Goal: Information Seeking & Learning: Learn about a topic

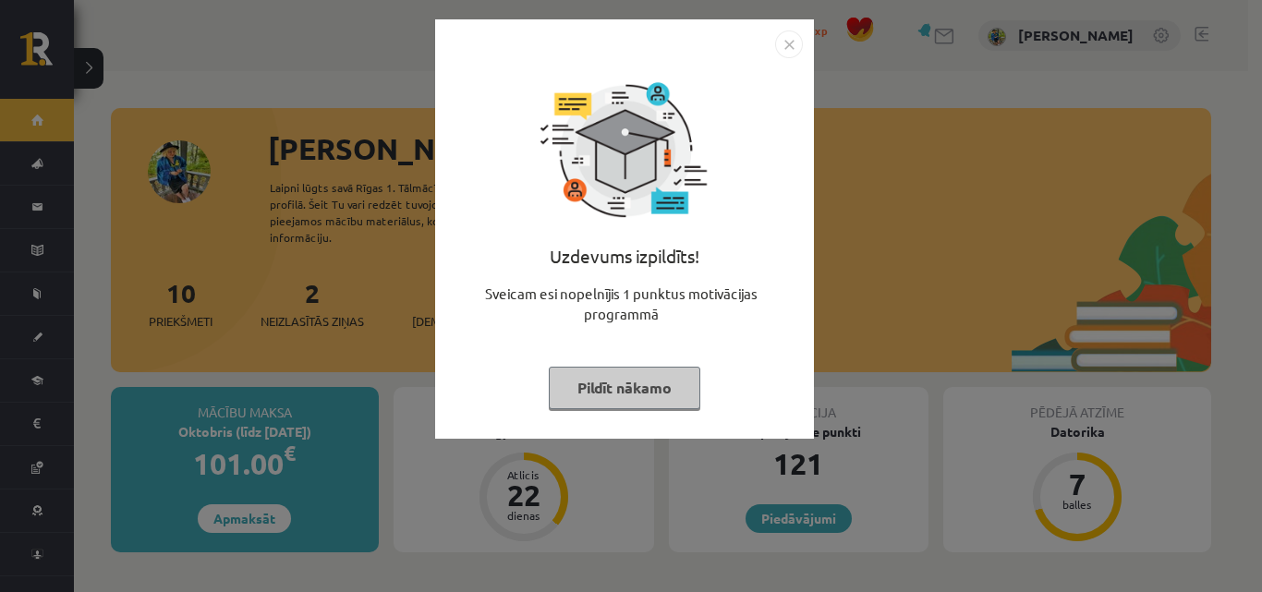
click at [620, 377] on button "Pildīt nākamo" at bounding box center [625, 388] width 152 height 42
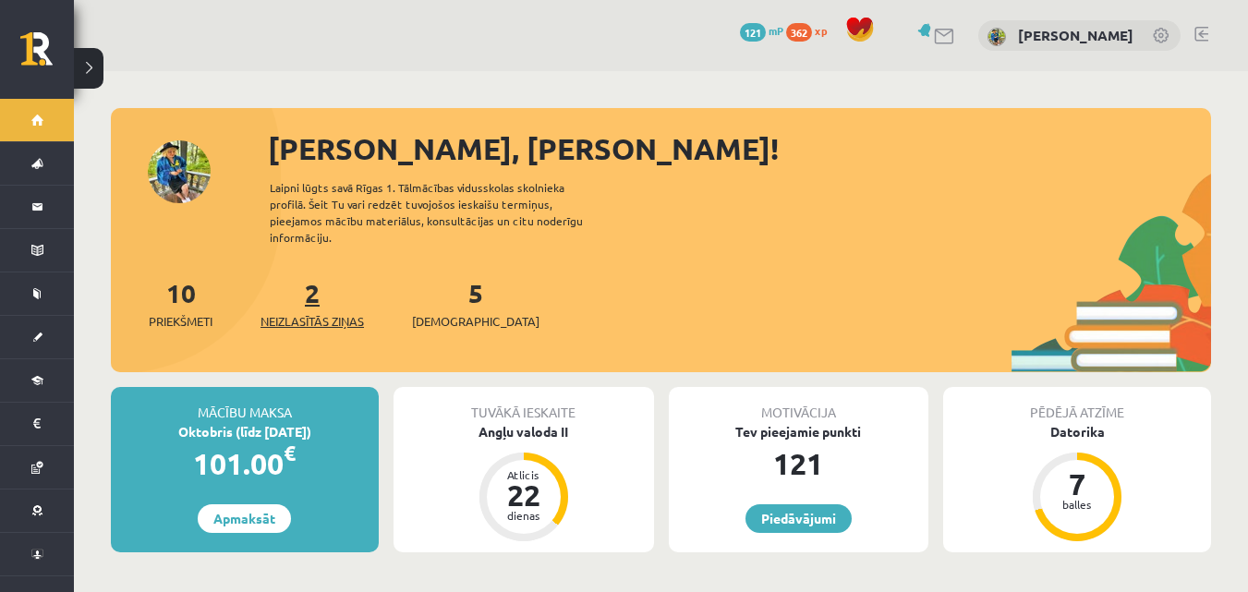
click at [319, 276] on link "2 Neizlasītās ziņas" at bounding box center [312, 303] width 103 height 55
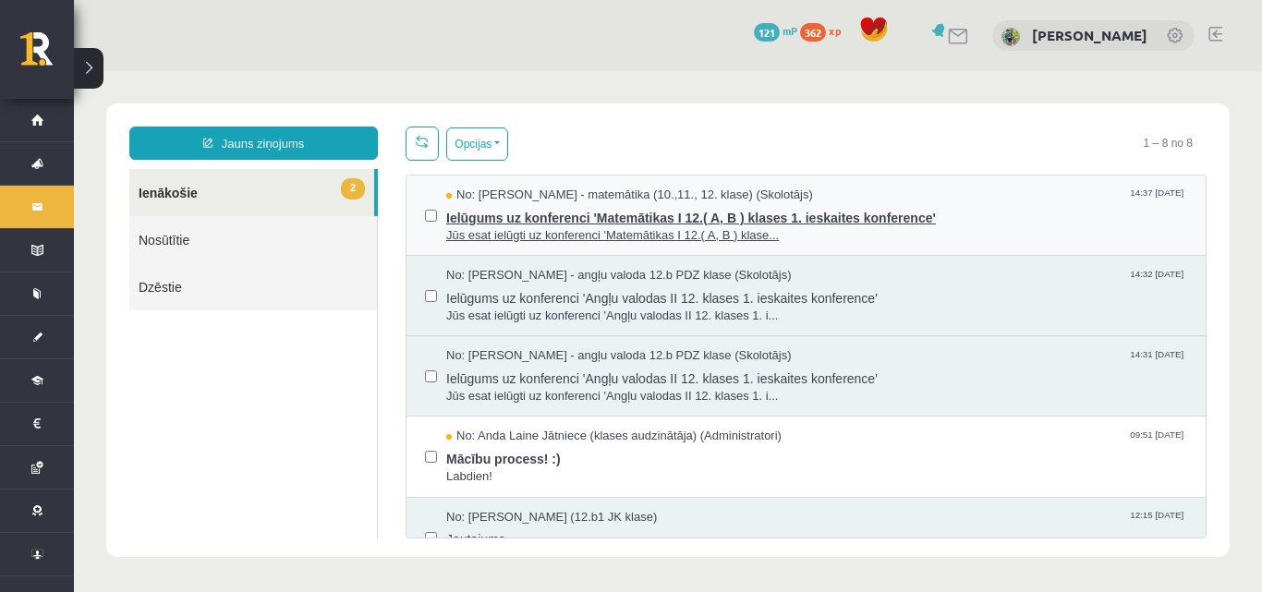
click at [476, 208] on span "Ielūgums uz konferenci 'Matemātikas I 12.( A, B ) klases 1. ieskaites konferenc…" at bounding box center [816, 215] width 741 height 23
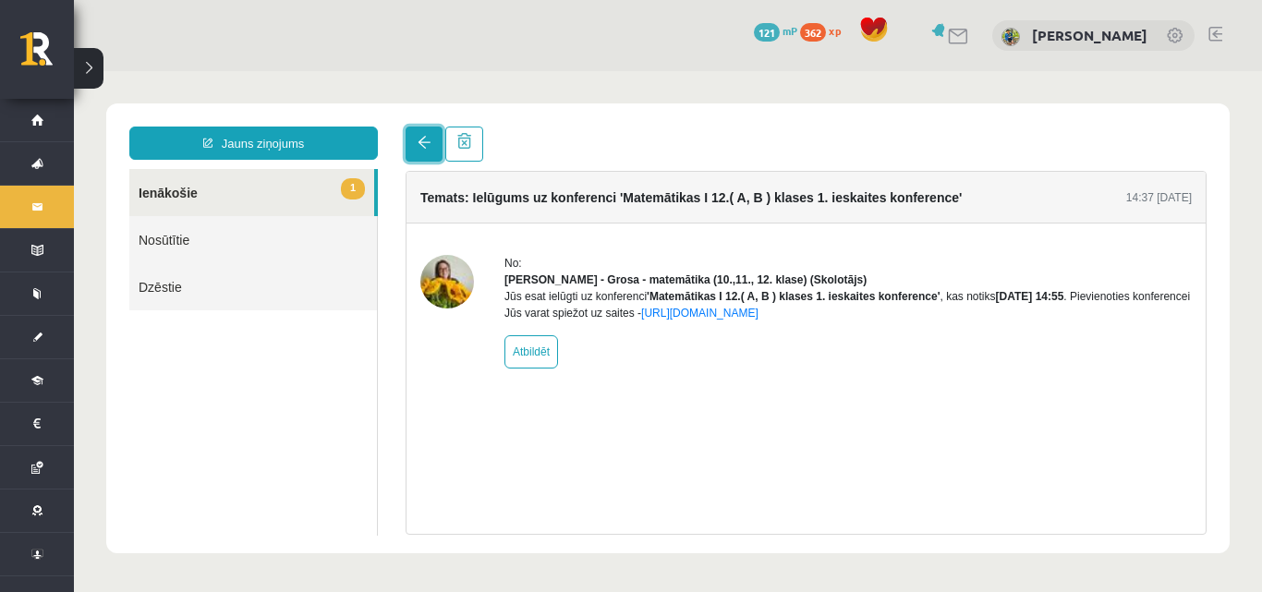
click at [412, 136] on link at bounding box center [424, 144] width 37 height 35
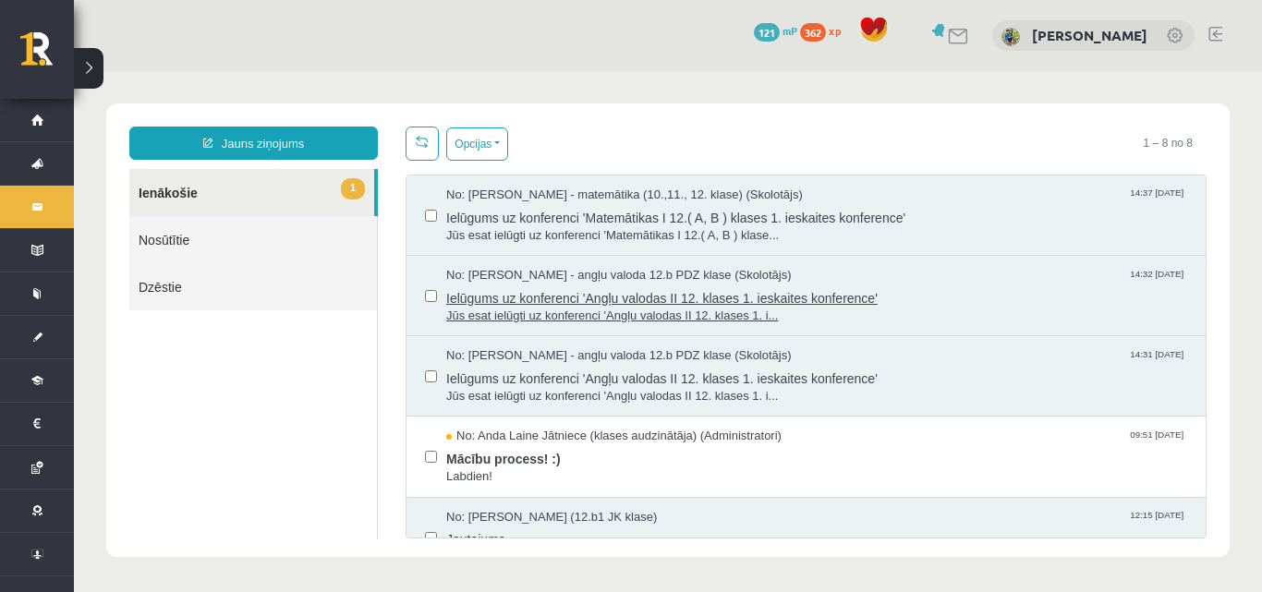
click at [530, 302] on span "Ielūgums uz konferenci 'Angļu valodas II 12. klases 1. ieskaites konference'" at bounding box center [816, 296] width 741 height 23
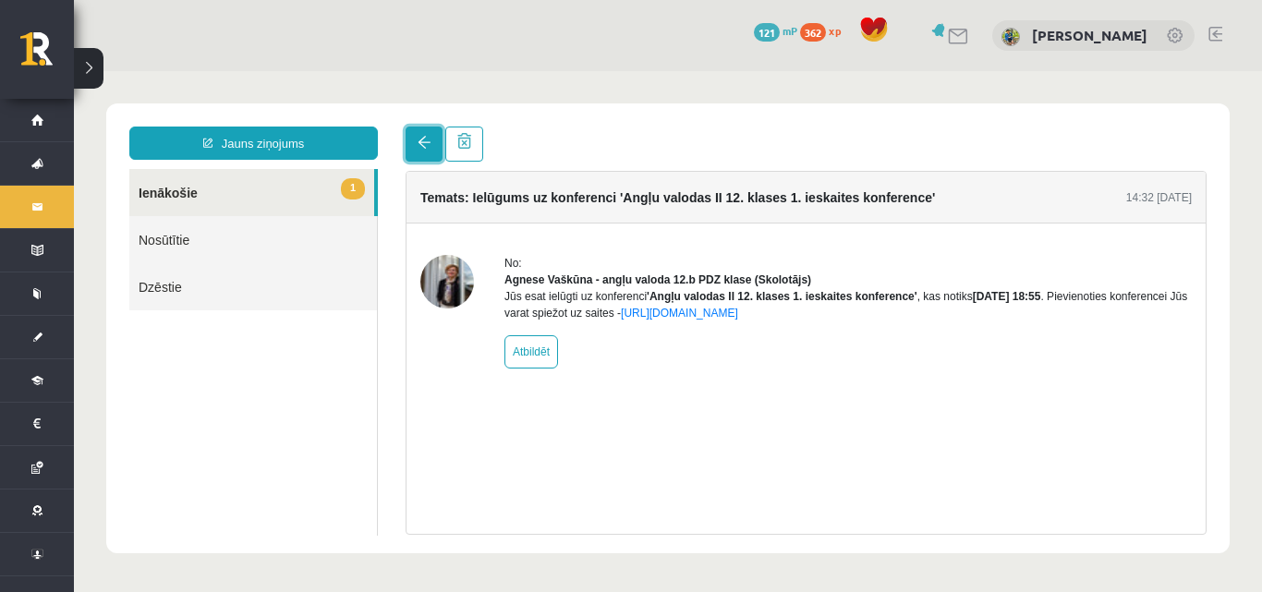
click at [421, 147] on span at bounding box center [424, 142] width 13 height 13
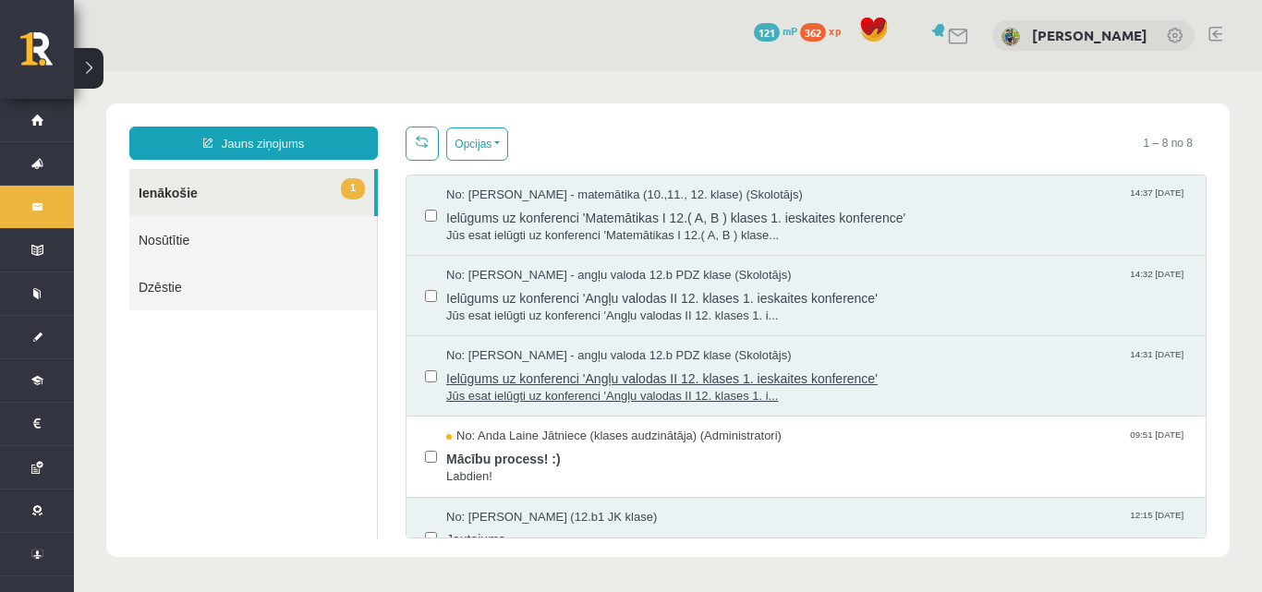
click at [573, 390] on span "Jūs esat ielūgti uz konferenci 'Angļu valodas II 12. klases 1. i..." at bounding box center [816, 397] width 741 height 18
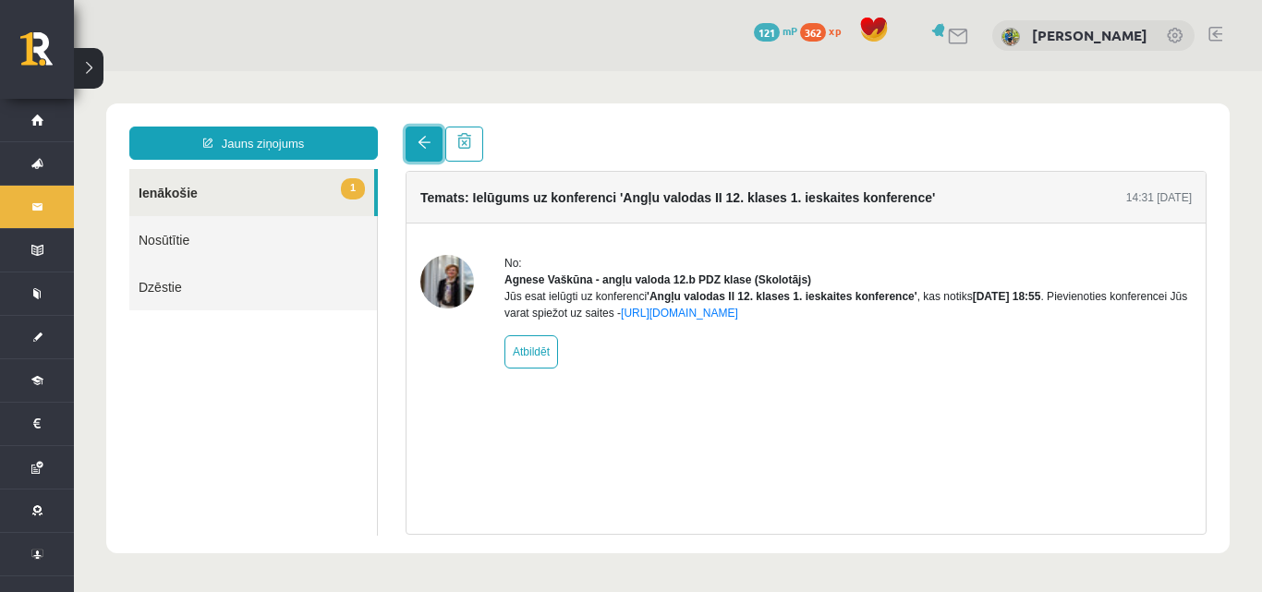
click at [413, 140] on link at bounding box center [424, 144] width 37 height 35
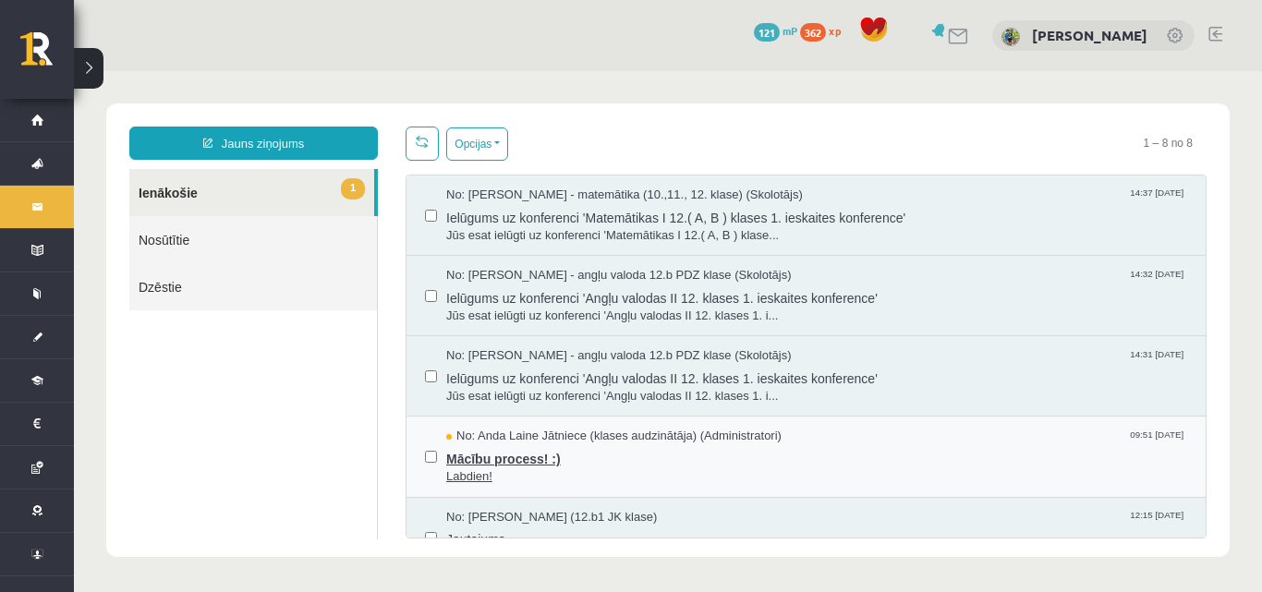
click at [540, 436] on span "No: Anda Laine Jātniece (klases audzinātāja) (Administratori)" at bounding box center [613, 437] width 335 height 18
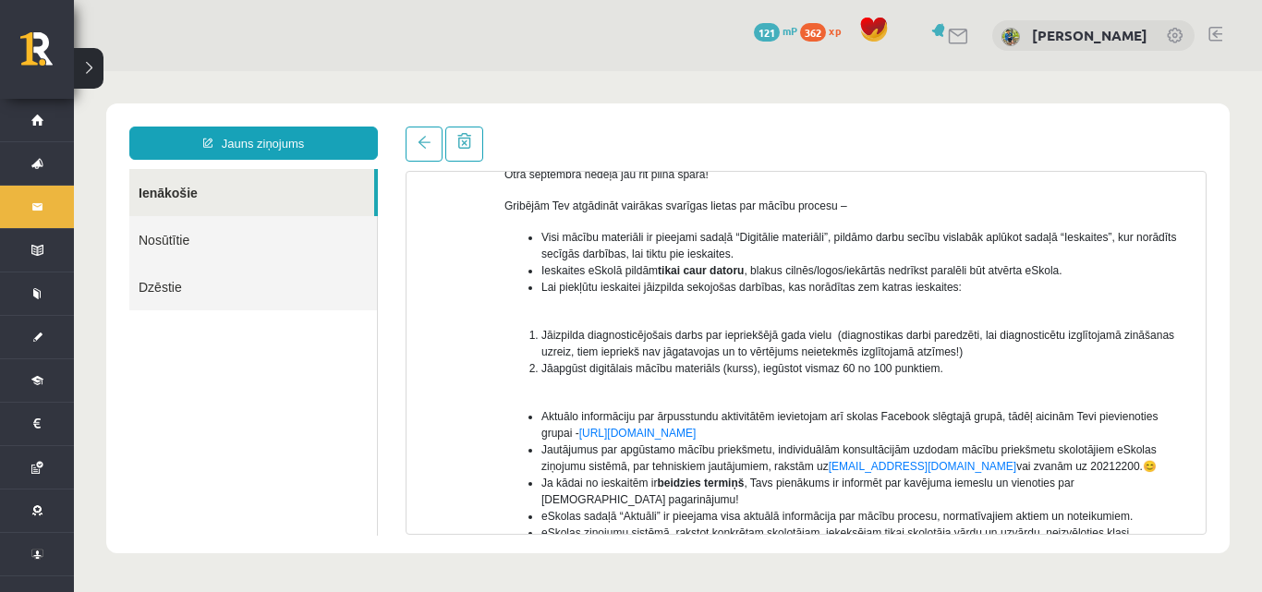
scroll to position [124, 0]
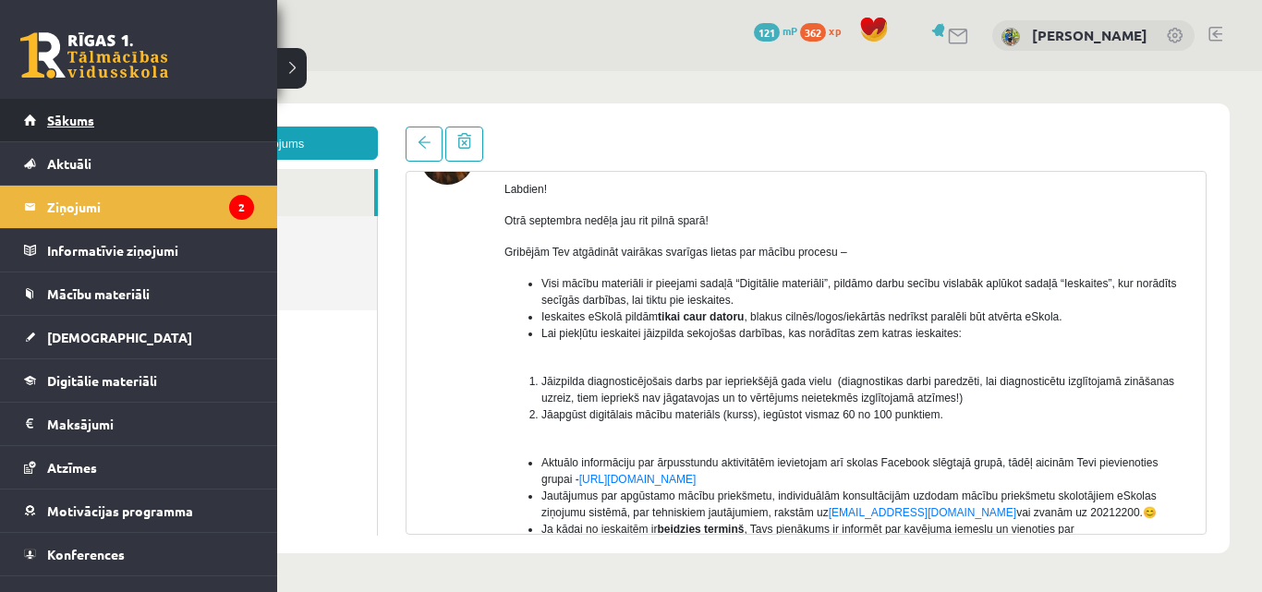
click at [72, 128] on link "Sākums" at bounding box center [139, 120] width 230 height 42
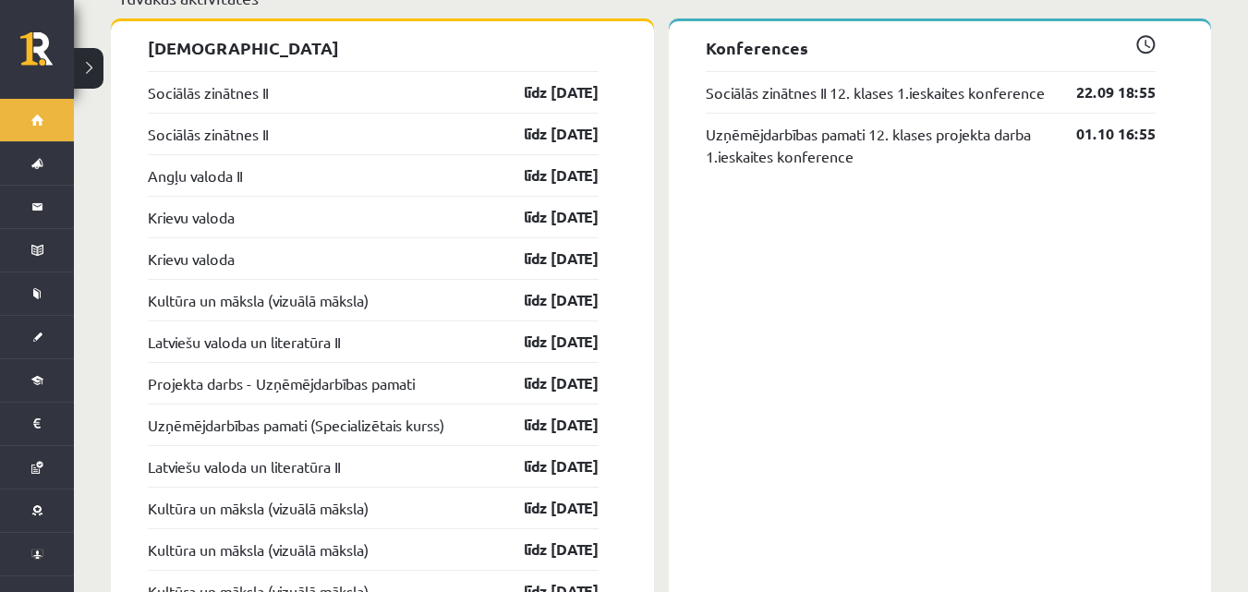
scroll to position [1559, 0]
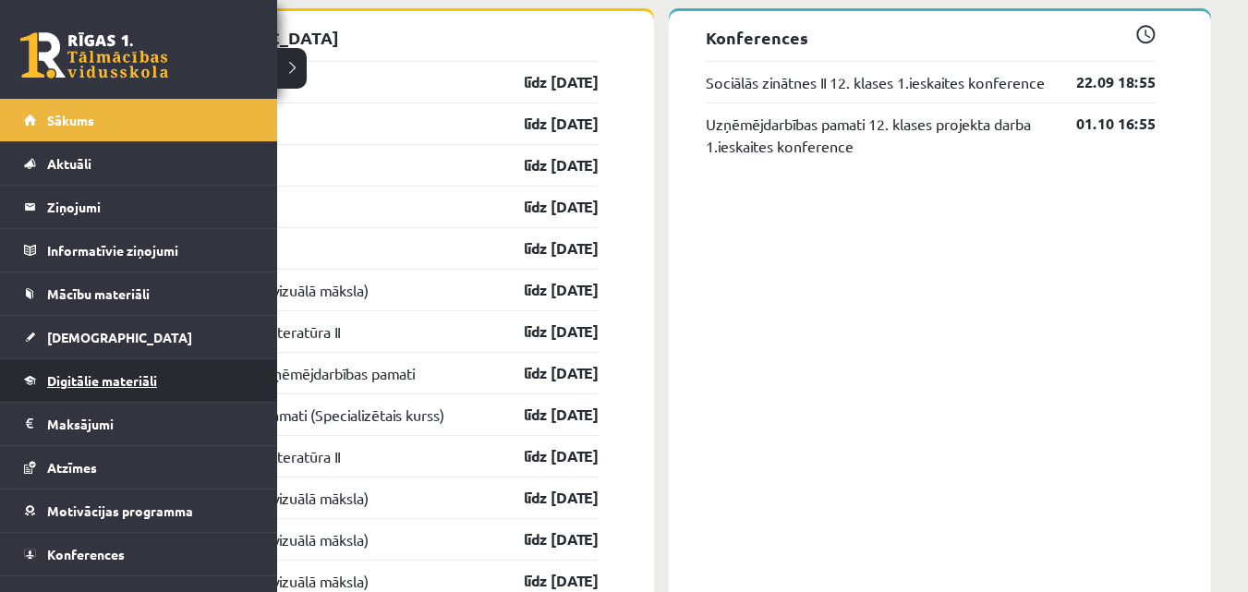
click at [90, 399] on link "Digitālie materiāli" at bounding box center [139, 380] width 230 height 42
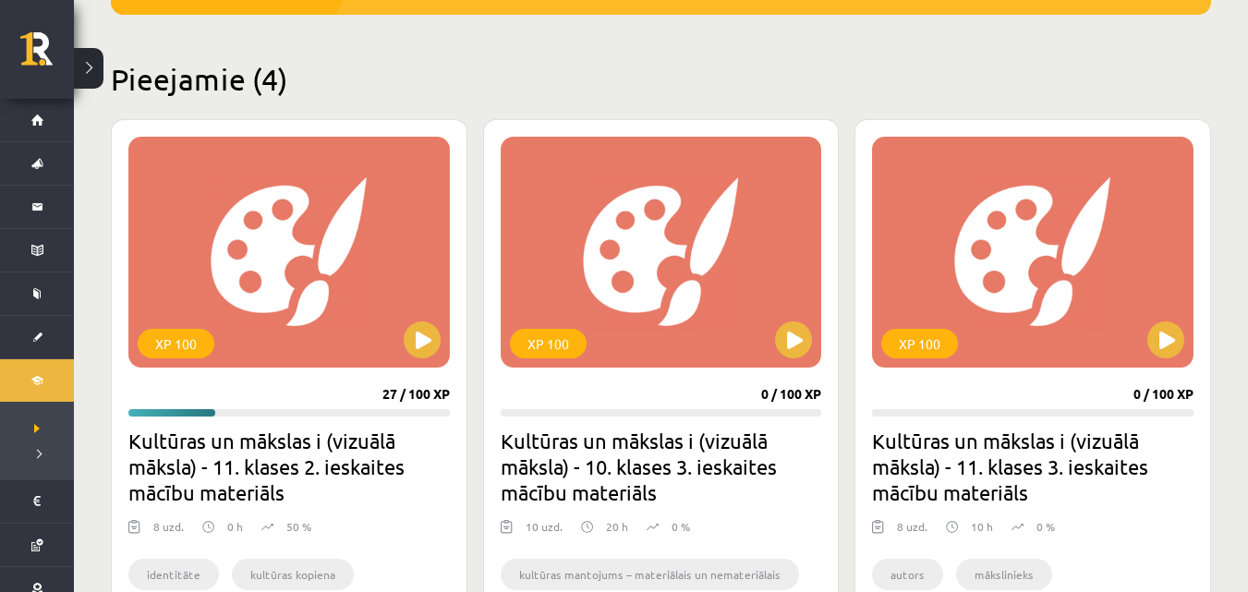
scroll to position [363, 0]
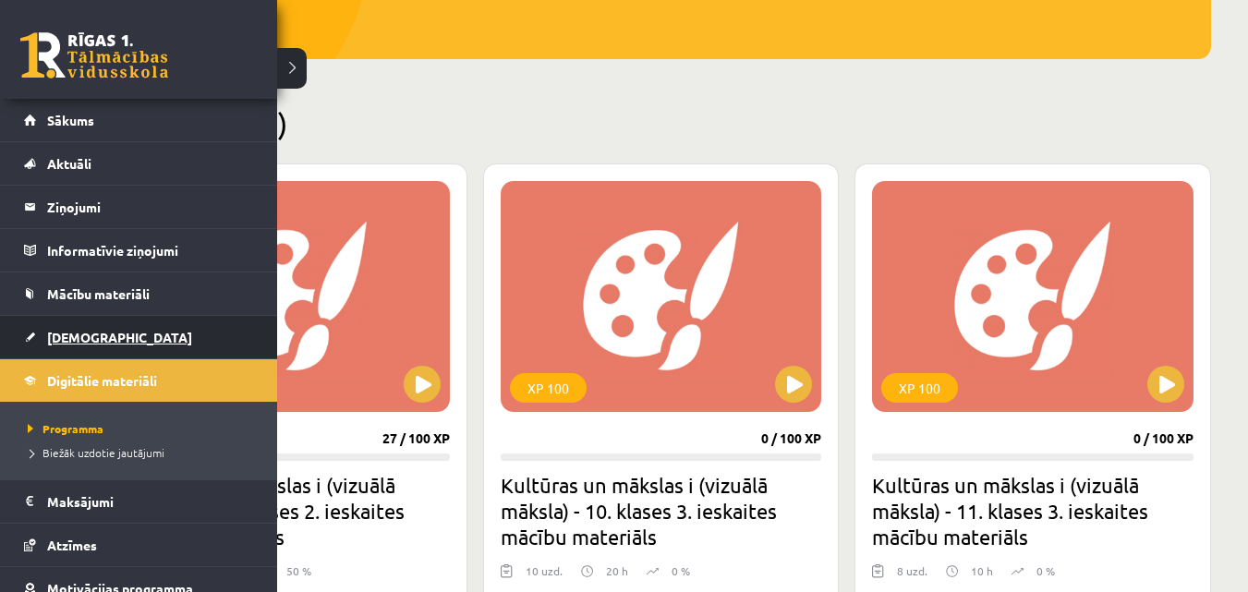
click at [102, 328] on link "[DEMOGRAPHIC_DATA]" at bounding box center [139, 337] width 230 height 42
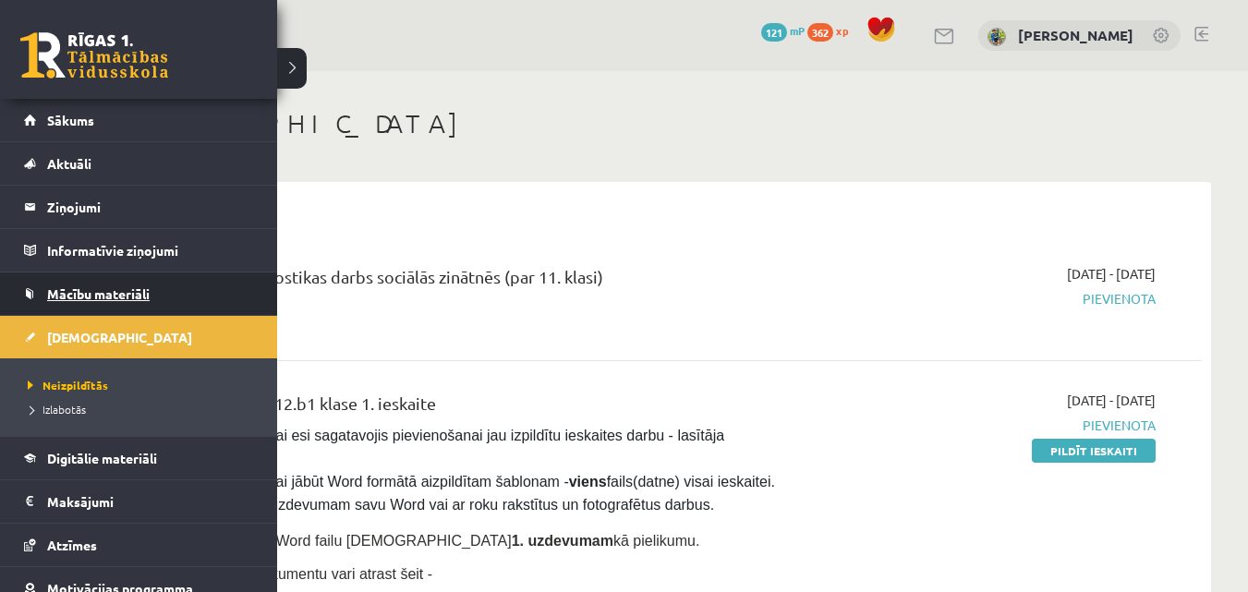
click at [109, 286] on span "Mācību materiāli" at bounding box center [98, 293] width 103 height 17
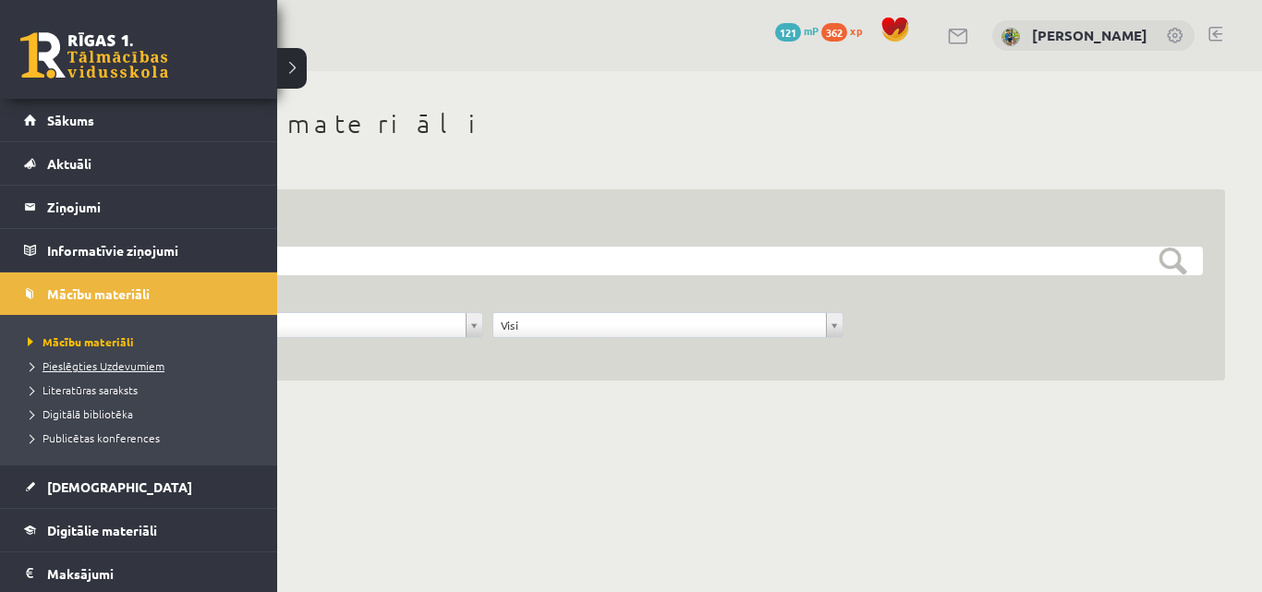
click at [76, 373] on link "Pieslēgties Uzdevumiem" at bounding box center [141, 366] width 236 height 17
